Goal: Contribute content

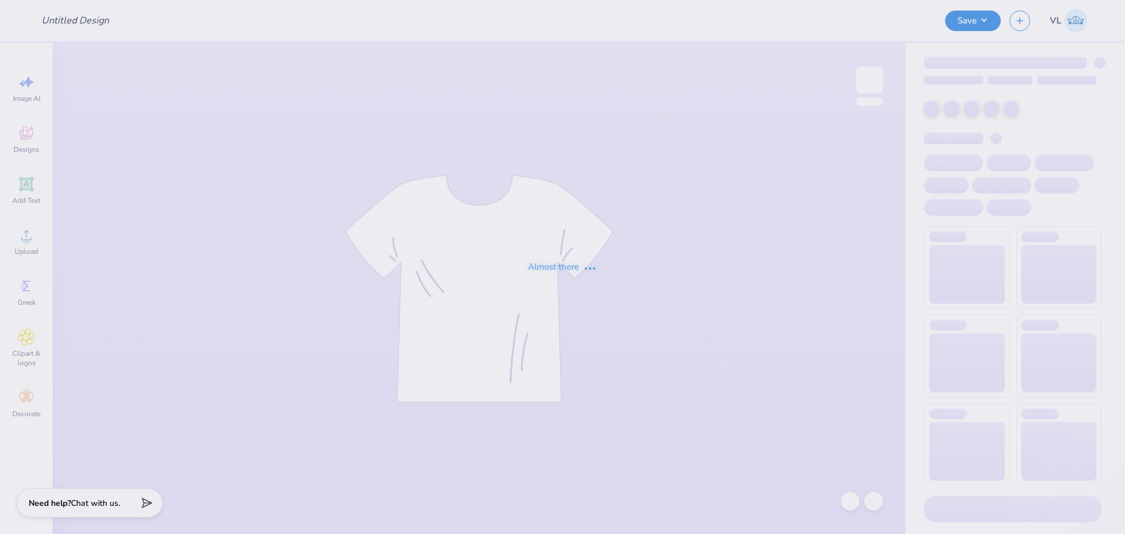
type input "Tee"
type input "[PERSON_NAME]"
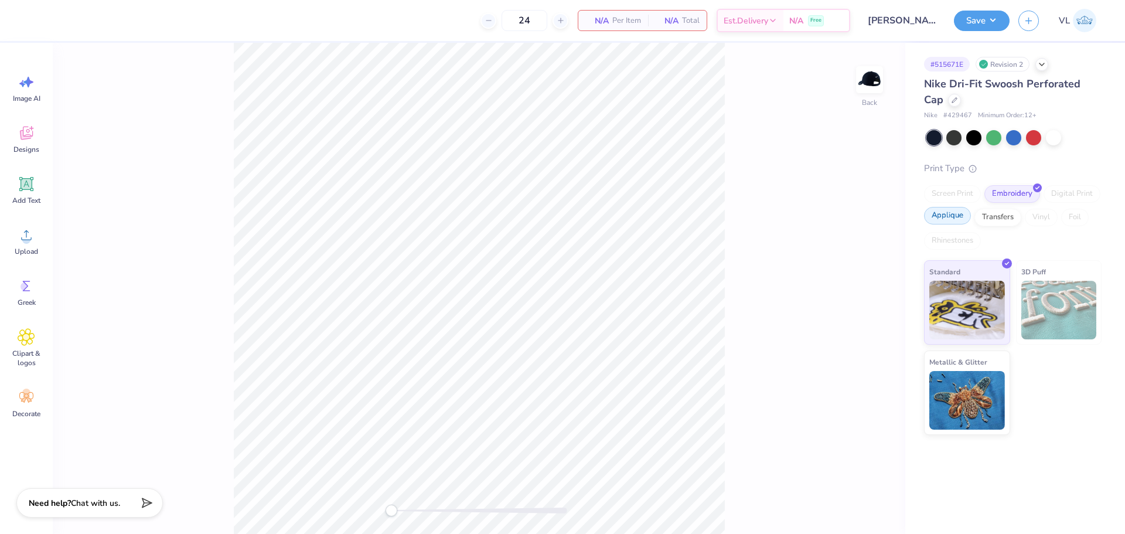
click at [967, 216] on div "Applique" at bounding box center [947, 216] width 47 height 18
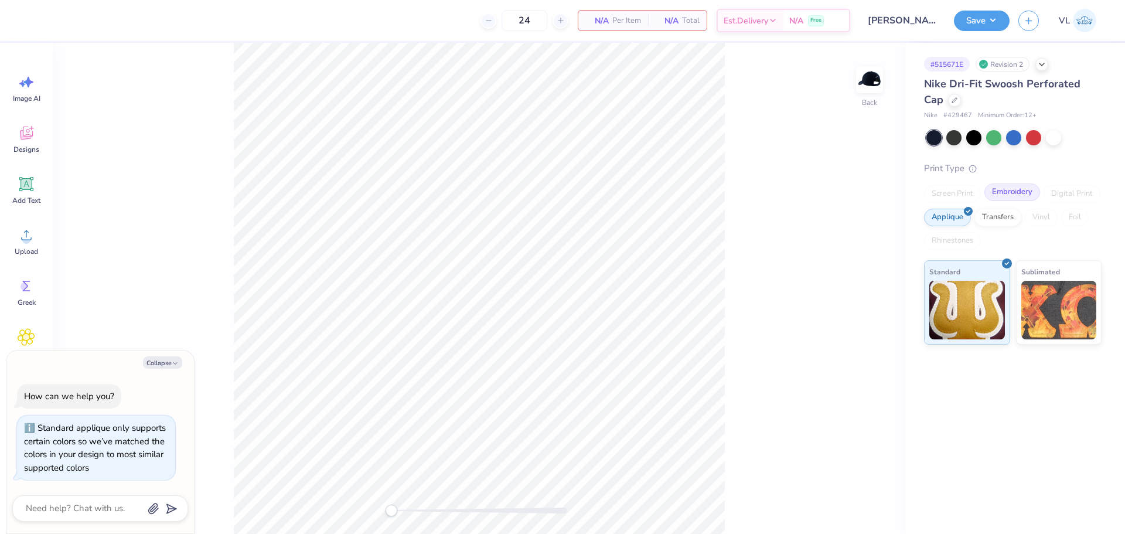
click at [1014, 183] on div "Embroidery" at bounding box center [1012, 192] width 56 height 18
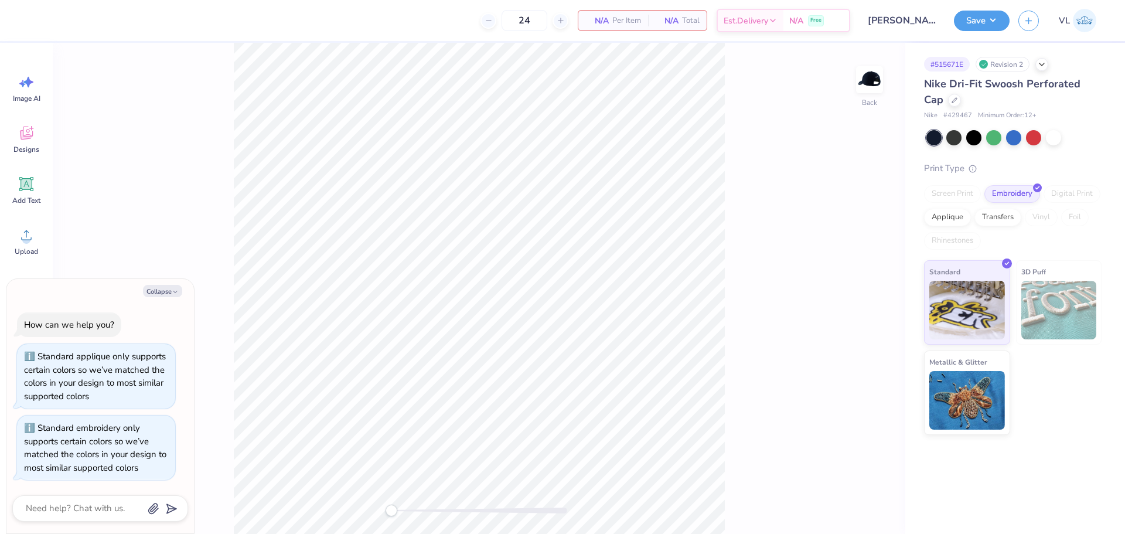
type textarea "x"
